Goal: Transaction & Acquisition: Purchase product/service

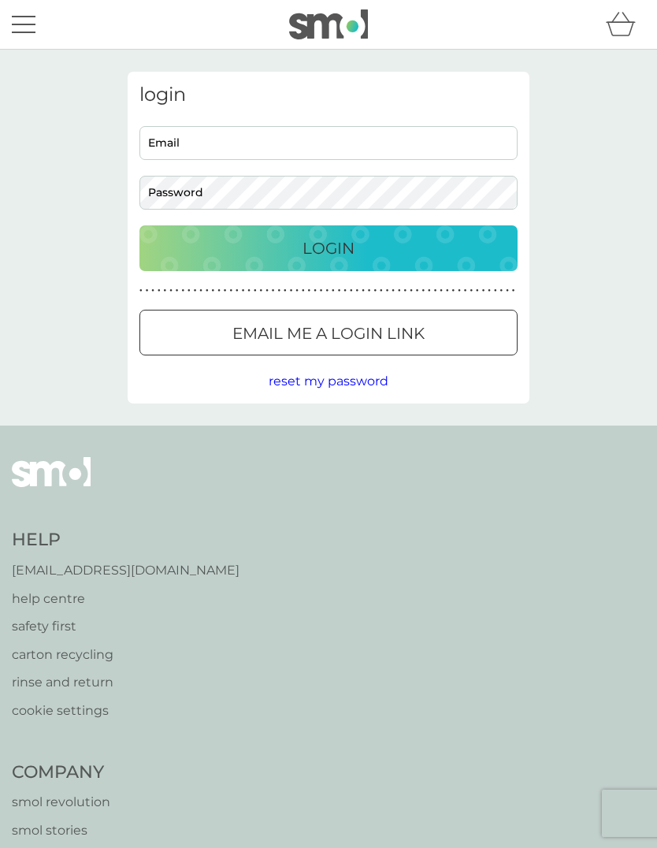
click at [306, 154] on input "Email" at bounding box center [328, 143] width 378 height 34
type input "[EMAIL_ADDRESS][DOMAIN_NAME]"
click at [328, 247] on button "Login" at bounding box center [328, 248] width 378 height 46
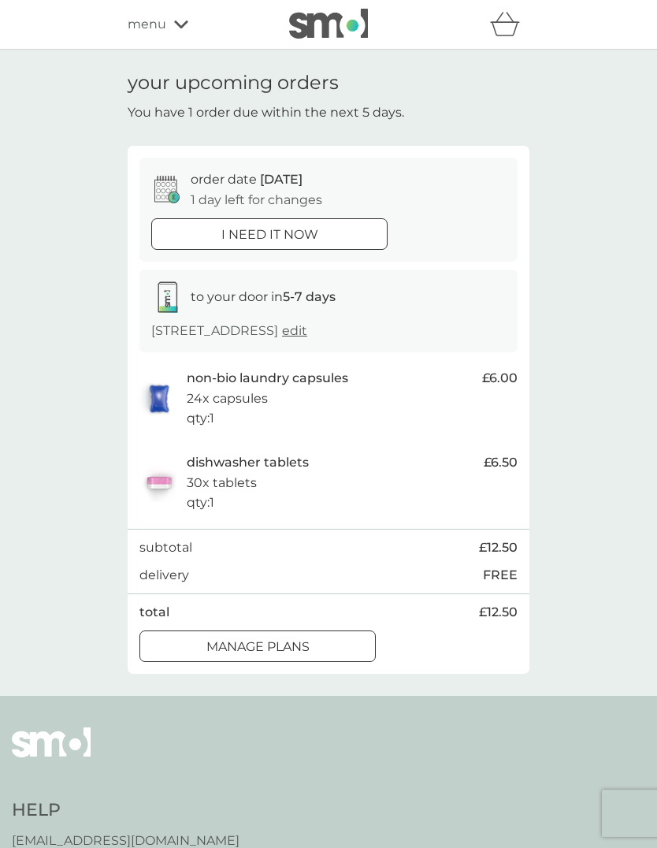
click at [273, 639] on div at bounding box center [257, 646] width 57 height 17
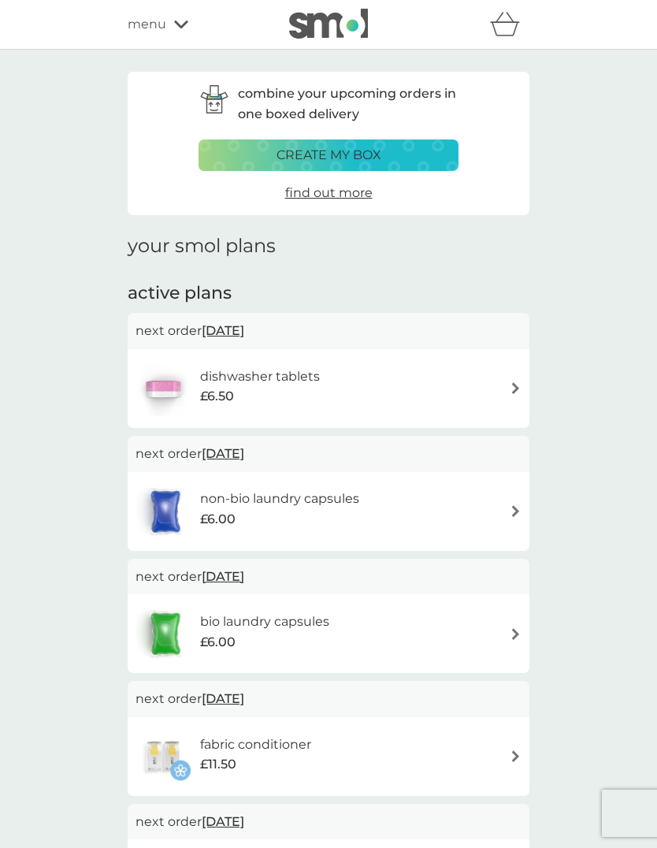
click at [514, 509] on img at bounding box center [516, 511] width 12 height 12
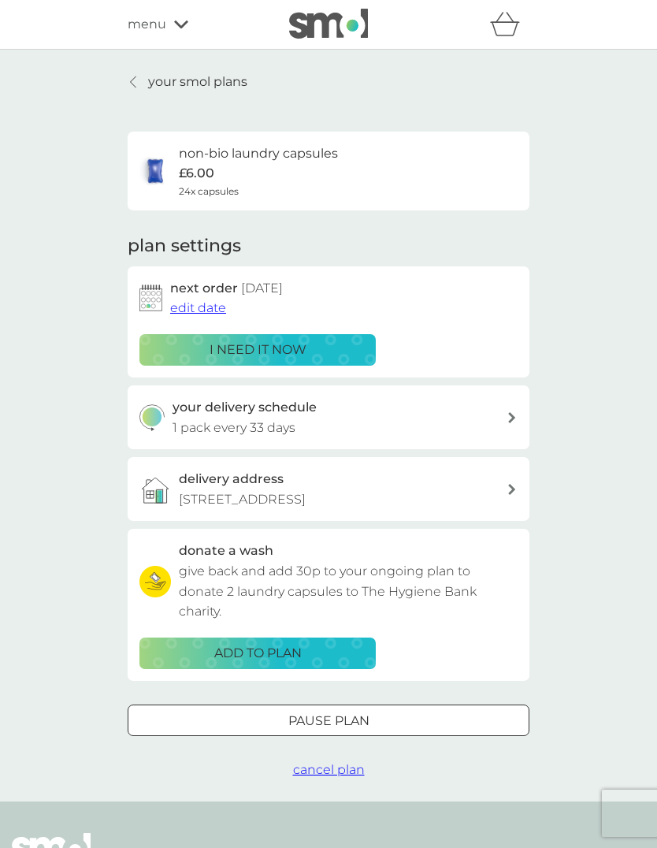
click at [207, 304] on span "edit date" at bounding box center [198, 307] width 56 height 15
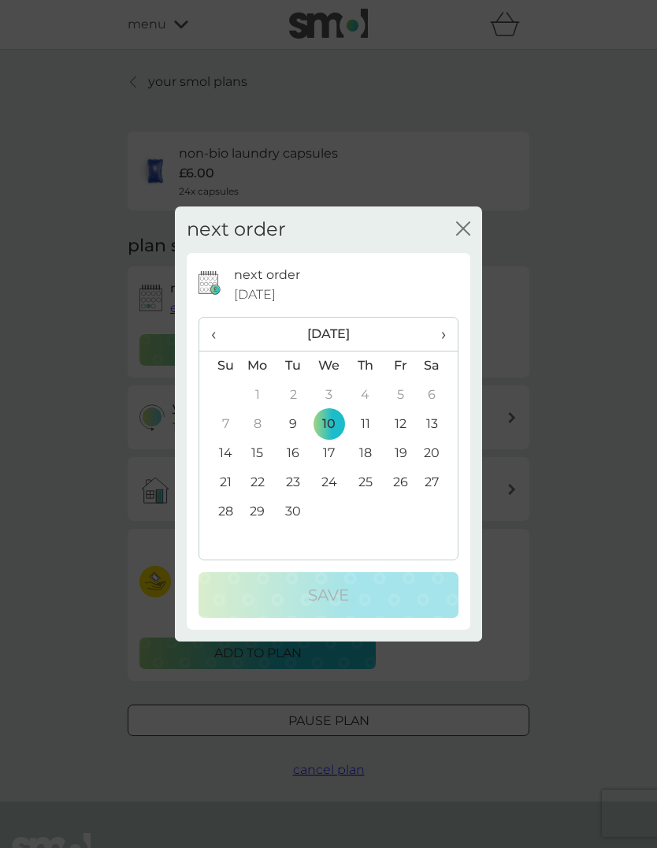
click at [446, 335] on span "›" at bounding box center [438, 333] width 16 height 33
click at [333, 451] on td "15" at bounding box center [329, 453] width 36 height 29
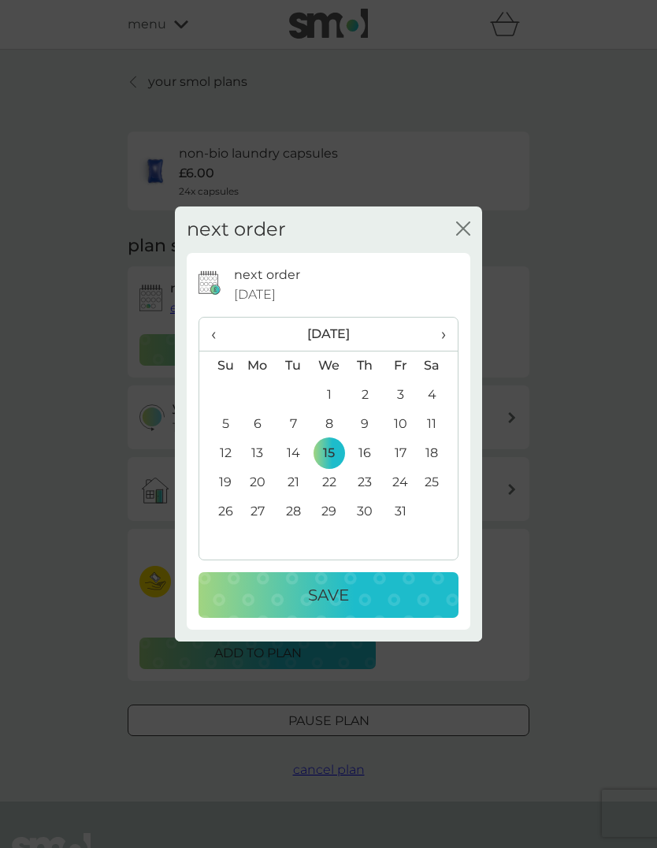
click at [332, 590] on p "Save" at bounding box center [328, 594] width 41 height 25
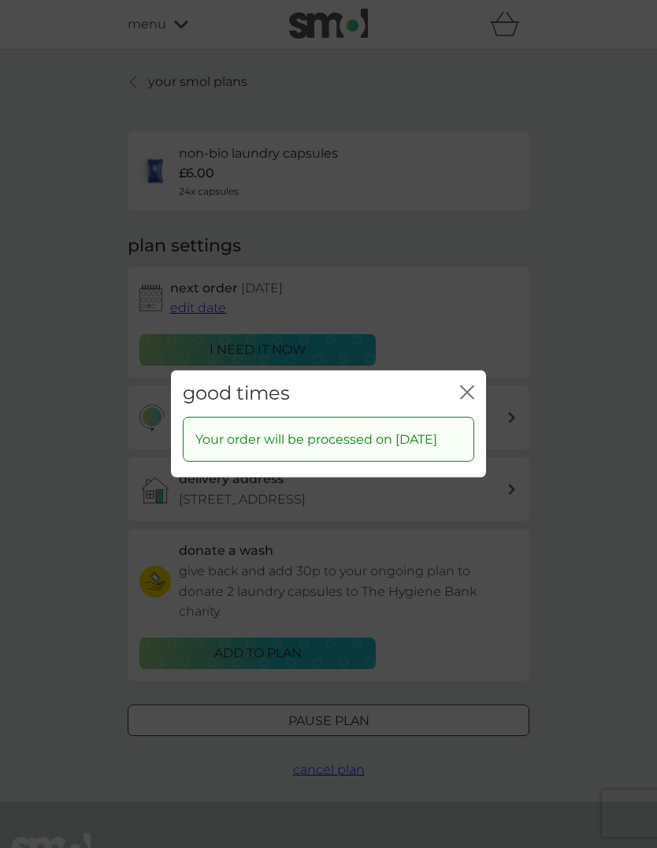
click at [471, 385] on icon "close" at bounding box center [467, 392] width 14 height 14
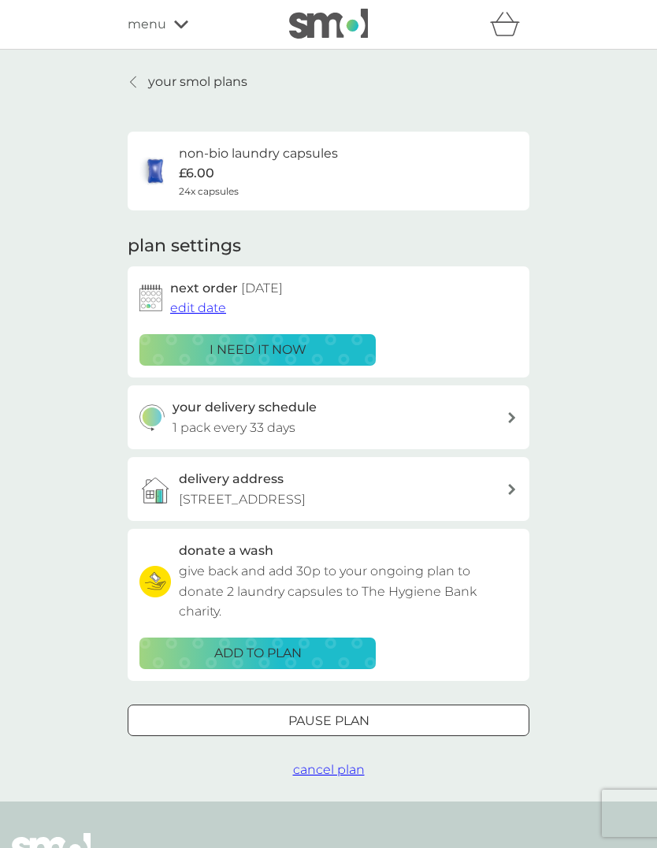
click at [148, 79] on p "your smol plans" at bounding box center [197, 82] width 99 height 20
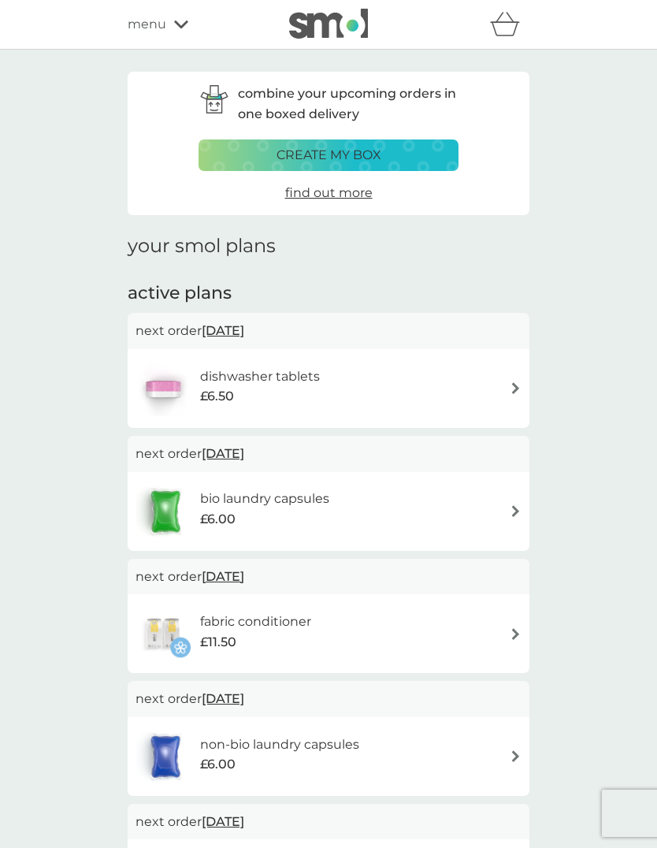
click at [511, 636] on div "fabric conditioner £11.50" at bounding box center [328, 633] width 386 height 55
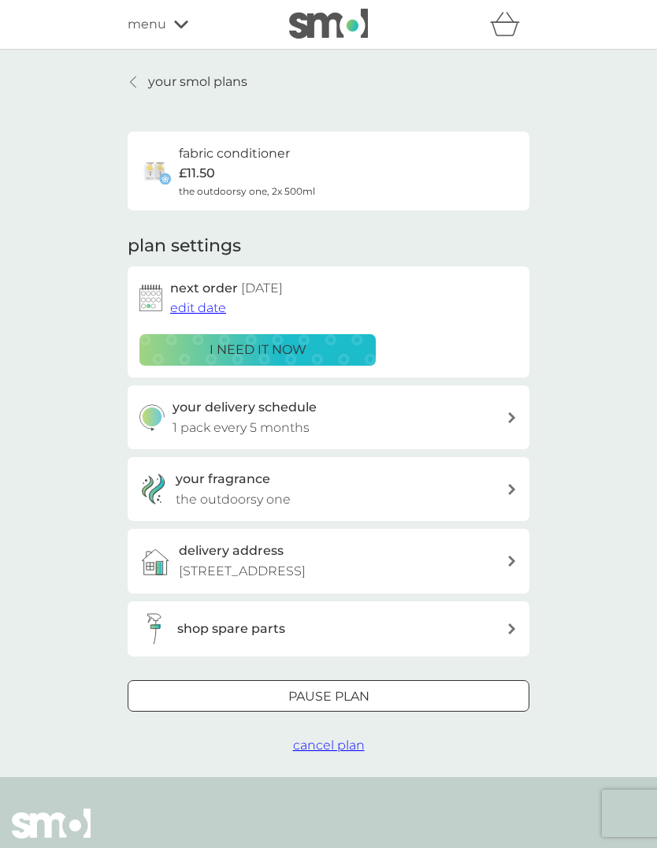
click at [262, 347] on p "i need it now" at bounding box center [258, 349] width 97 height 20
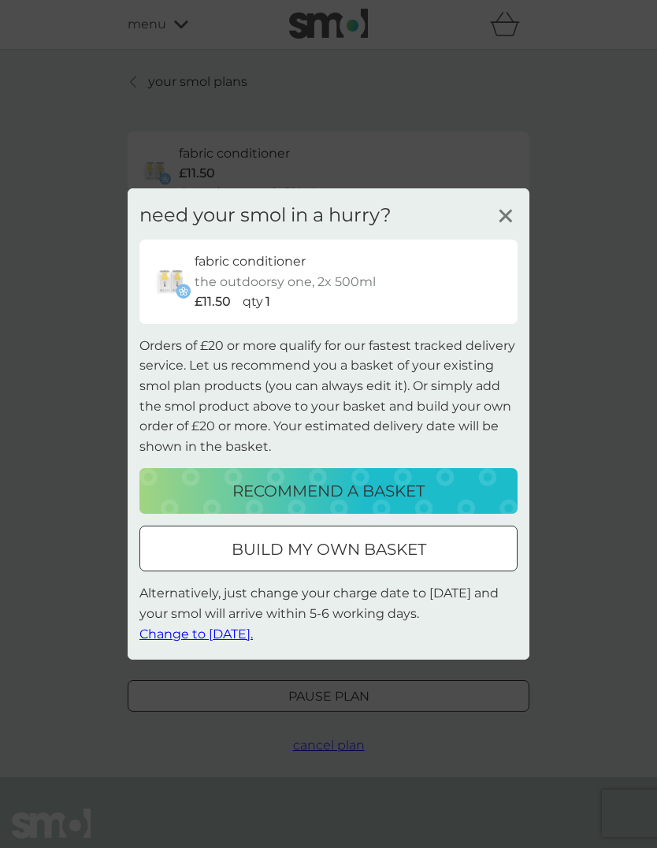
click at [392, 486] on p "recommend a basket" at bounding box center [328, 490] width 192 height 25
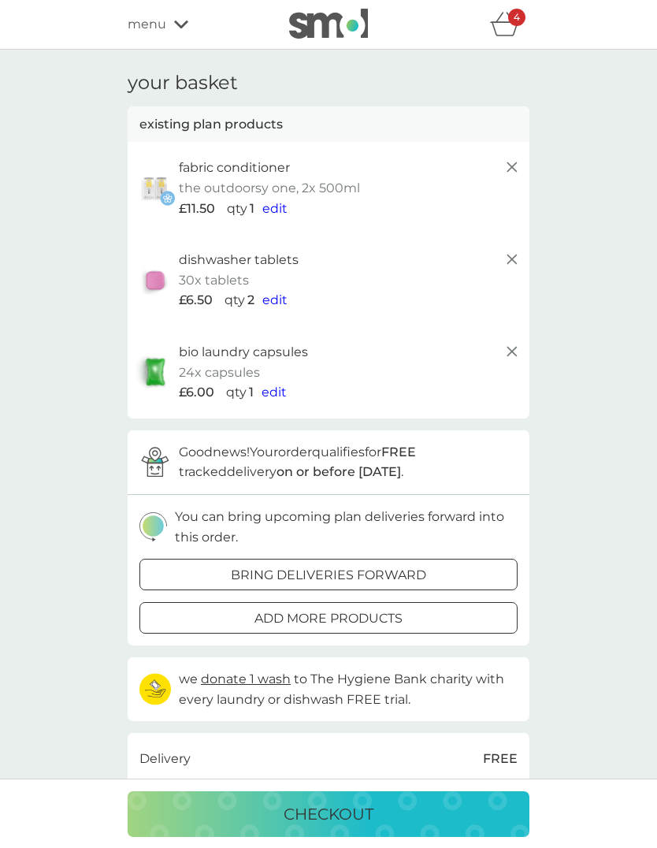
click at [336, 821] on p "checkout" at bounding box center [329, 813] width 90 height 25
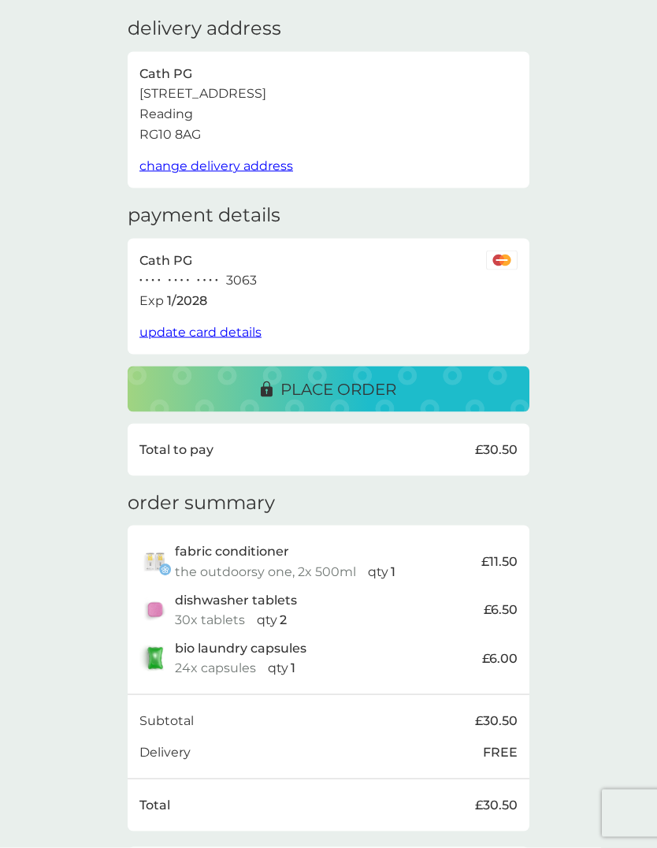
scroll to position [99, 0]
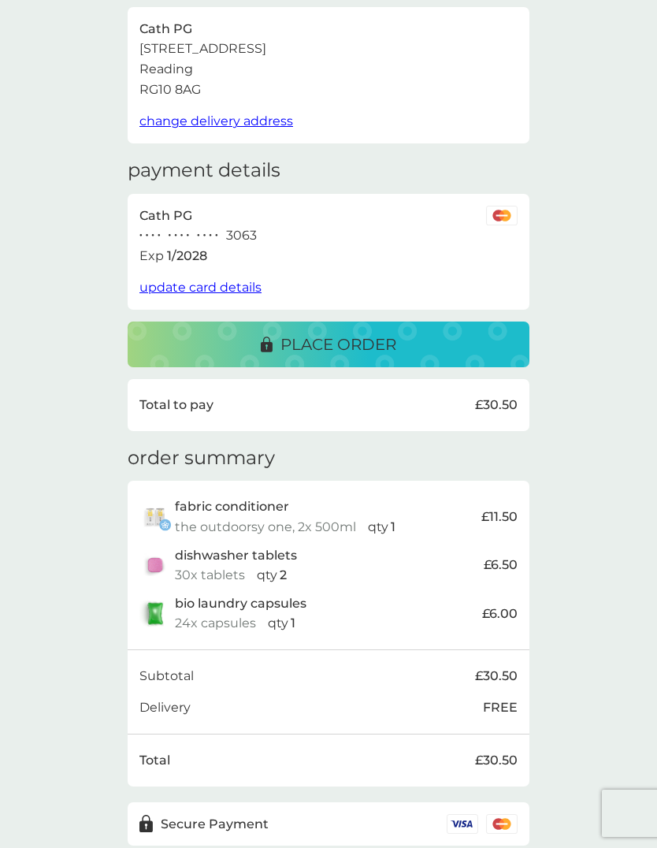
click at [352, 341] on p "place order" at bounding box center [338, 344] width 116 height 25
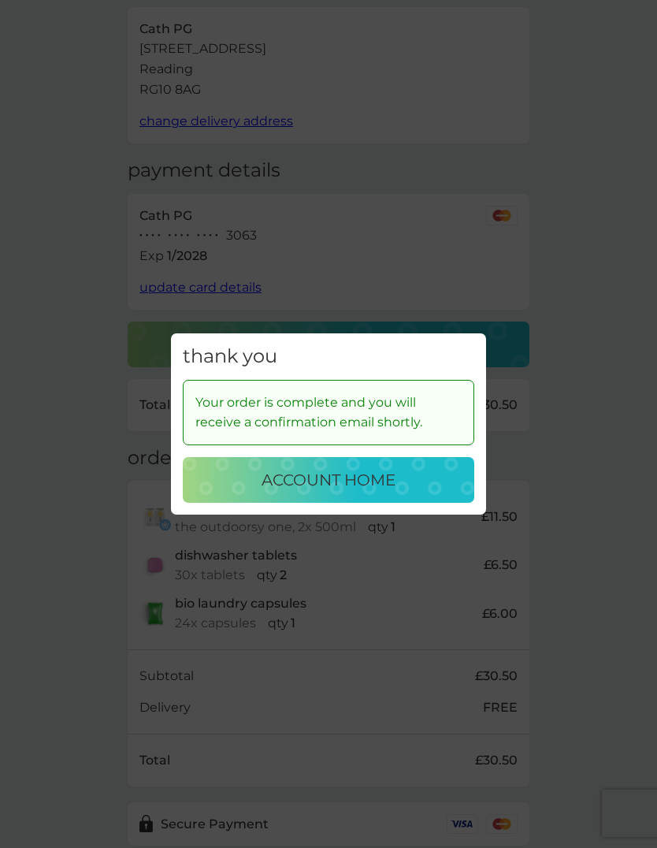
click at [358, 492] on p "account home" at bounding box center [329, 479] width 134 height 25
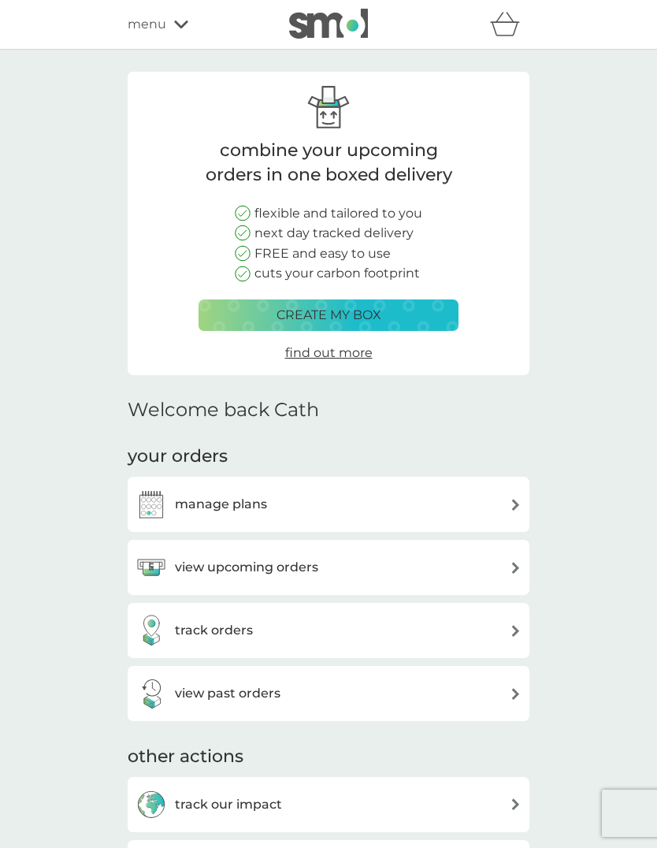
click at [492, 557] on div "view upcoming orders" at bounding box center [328, 567] width 386 height 32
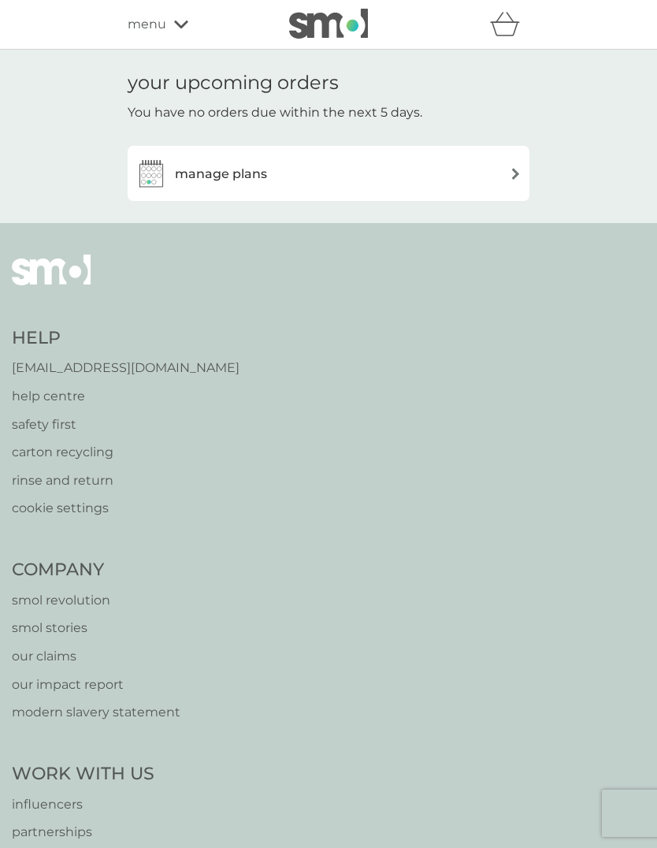
click at [500, 178] on div "manage plans" at bounding box center [328, 174] width 386 height 32
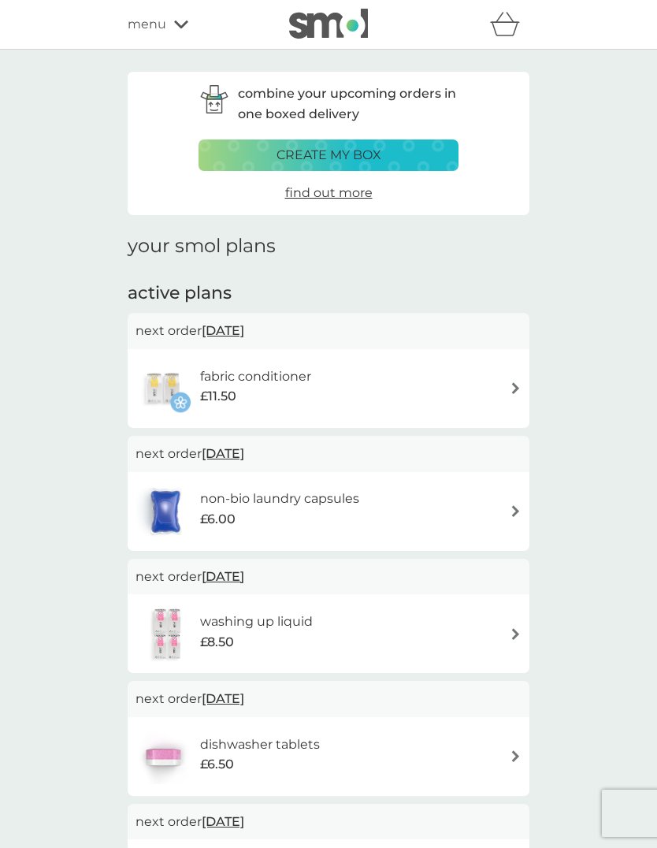
click at [501, 389] on div "fabric conditioner £11.50" at bounding box center [328, 388] width 386 height 55
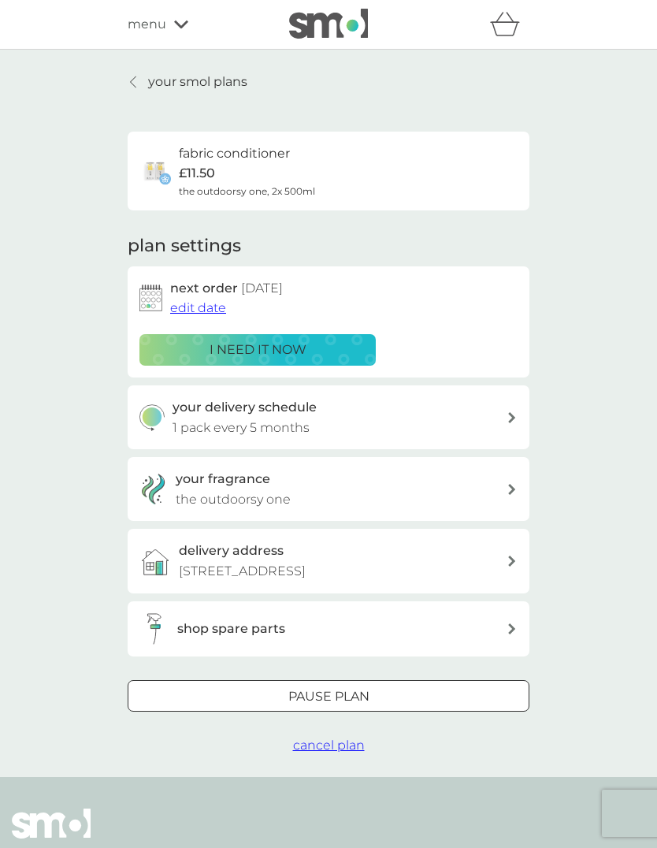
click at [212, 300] on span "edit date" at bounding box center [198, 307] width 56 height 15
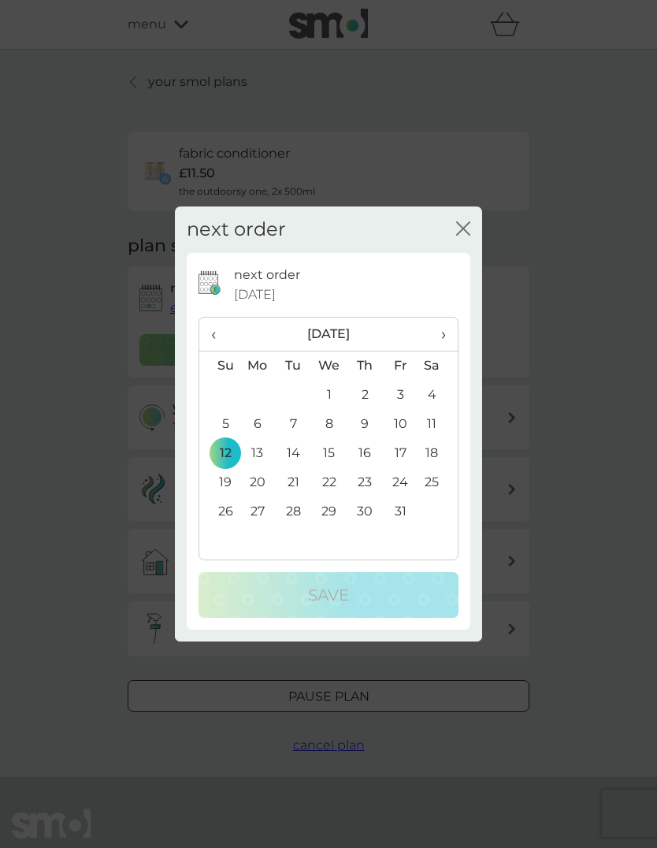
click at [443, 332] on span "›" at bounding box center [438, 333] width 16 height 33
click at [448, 332] on th "›" at bounding box center [437, 334] width 39 height 34
click at [259, 457] on td "15" at bounding box center [257, 453] width 36 height 29
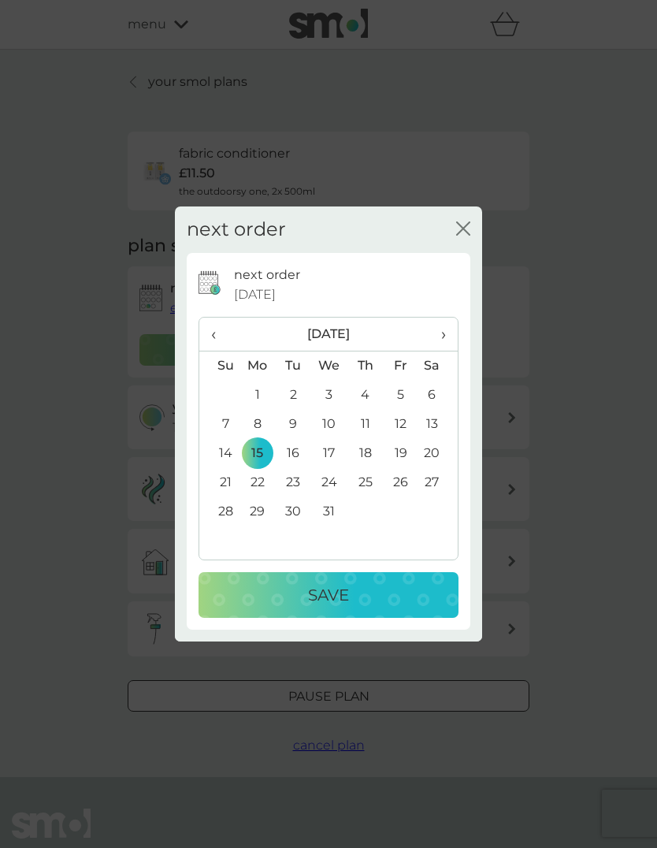
click at [332, 595] on p "Save" at bounding box center [328, 594] width 41 height 25
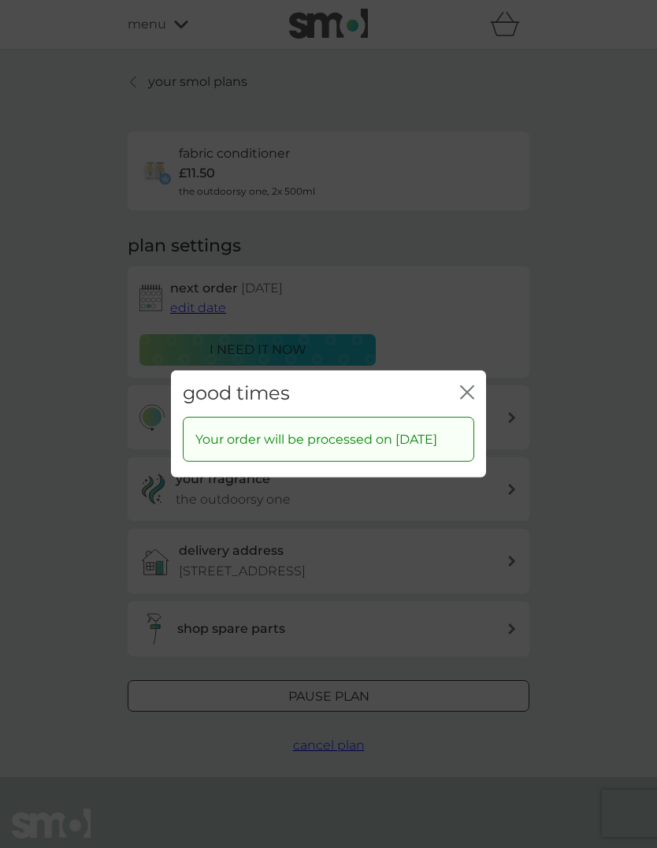
click at [469, 386] on icon "close" at bounding box center [470, 392] width 6 height 13
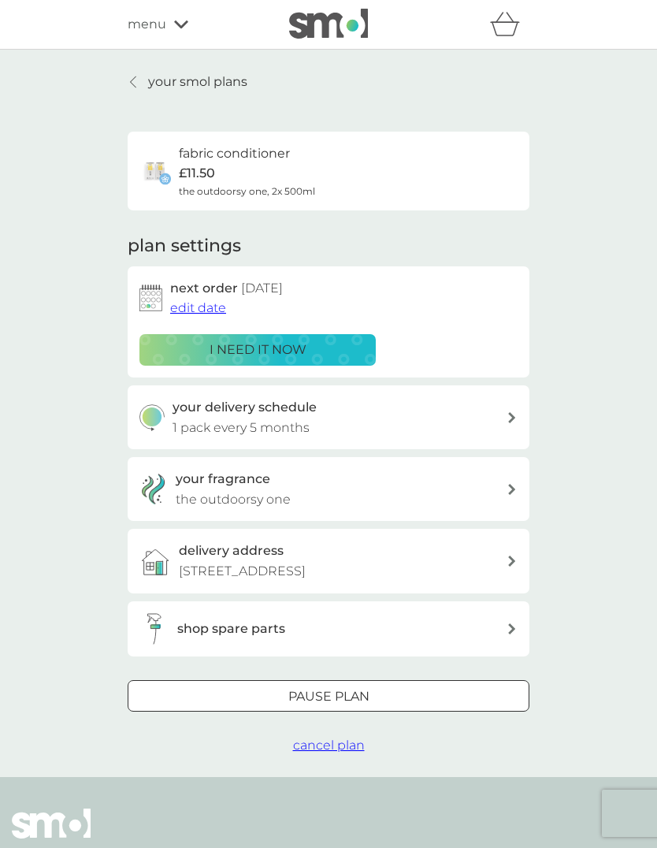
click at [161, 78] on p "your smol plans" at bounding box center [197, 82] width 99 height 20
